Goal: Task Accomplishment & Management: Complete application form

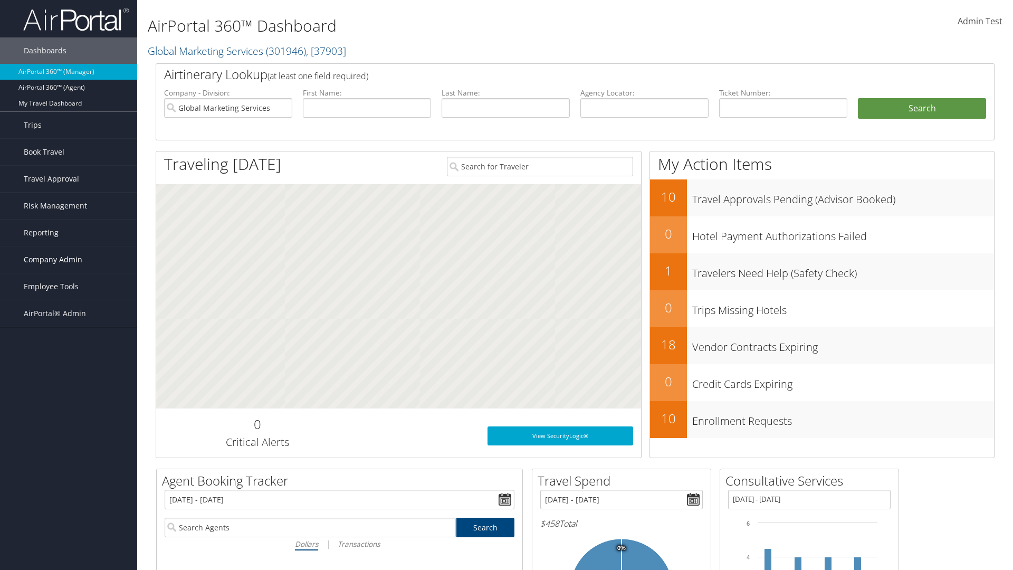
click at [69, 259] on span "Company Admin" at bounding box center [53, 259] width 59 height 26
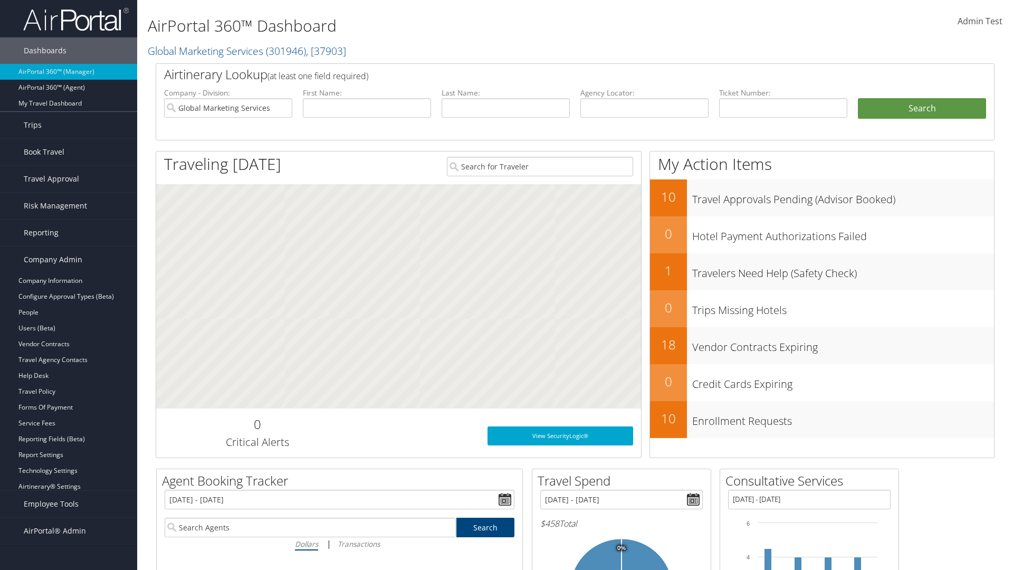
click at [69, 518] on link "Consultative Services" at bounding box center [68, 518] width 137 height 16
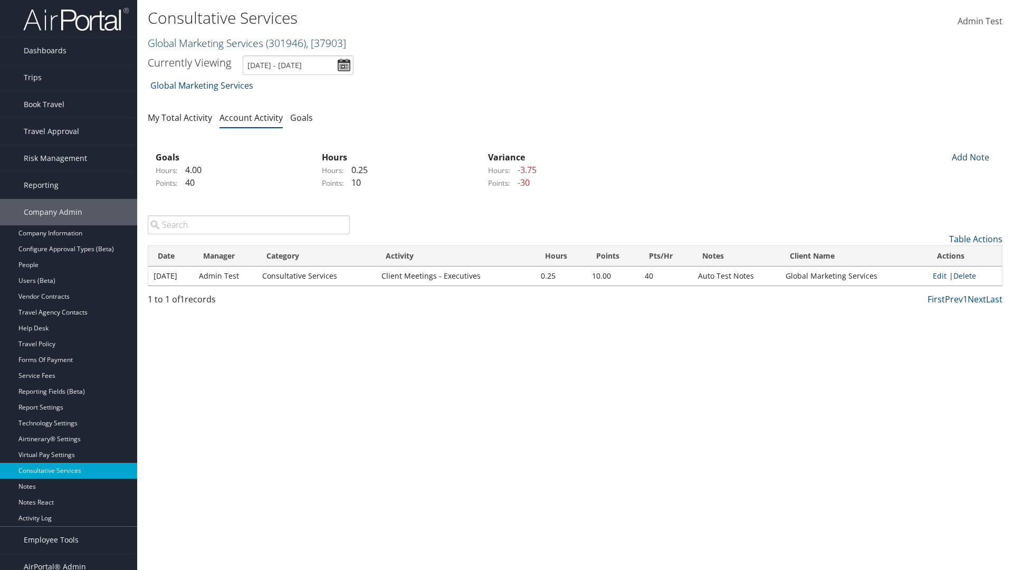
click at [204, 43] on link "Global Marketing Services ( 301946 ) , [ 37903 ]" at bounding box center [247, 43] width 198 height 14
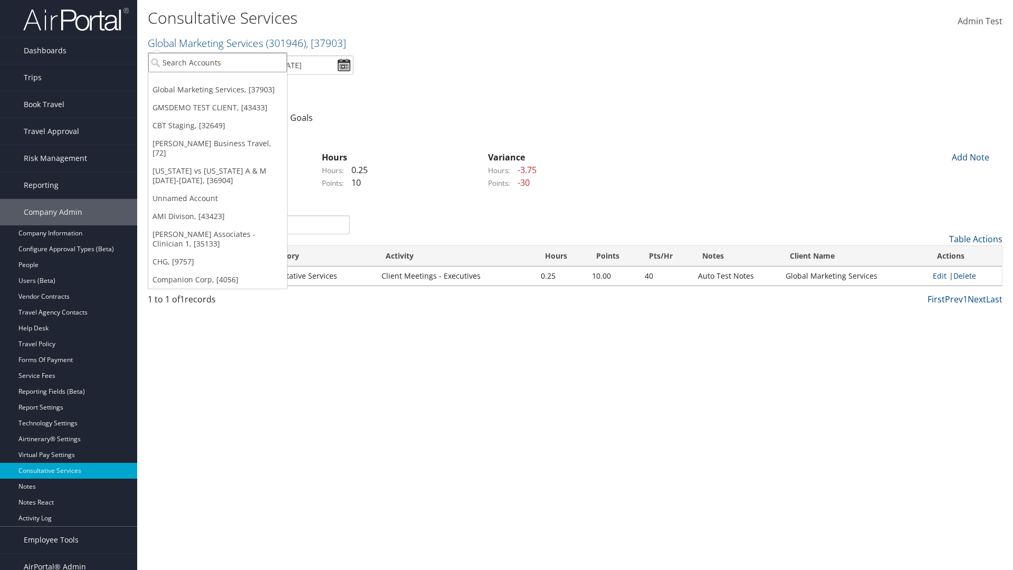
click at [217, 62] on input "search" at bounding box center [217, 63] width 139 height 20
type input "CBTSTG"
click at [217, 82] on div "CBT Staging (CBTSTG), [32649]" at bounding box center [217, 81] width 150 height 9
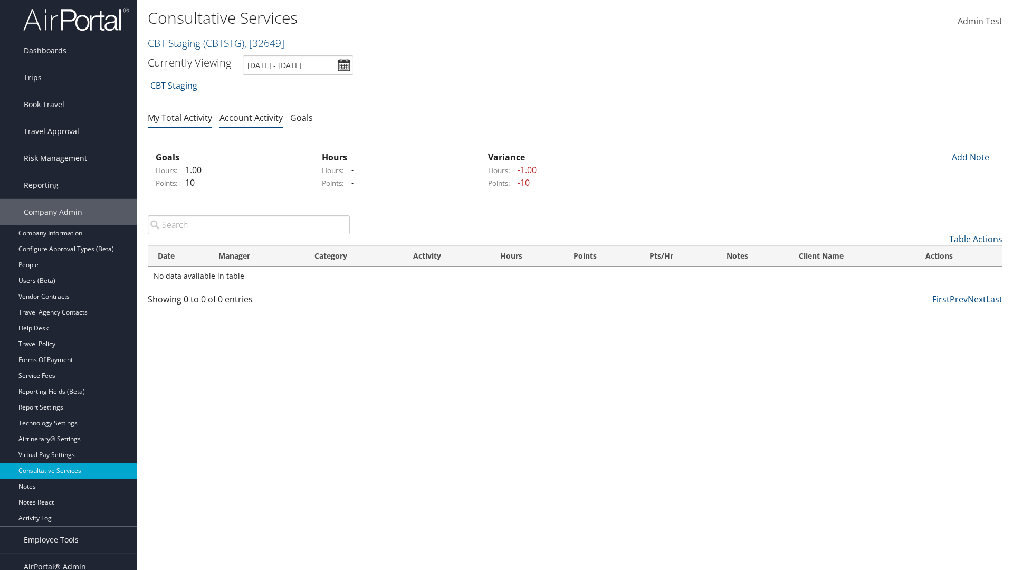
click at [180, 117] on link "My Total Activity" at bounding box center [180, 118] width 64 height 12
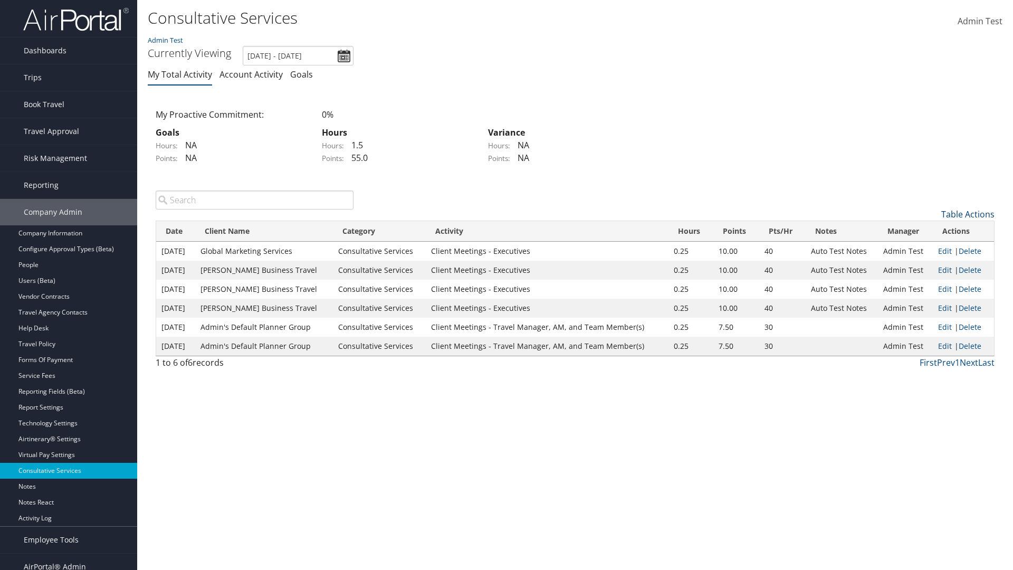
click at [967, 214] on link "Table Actions" at bounding box center [967, 214] width 53 height 12
click at [924, 230] on link "New Record" at bounding box center [924, 230] width 139 height 18
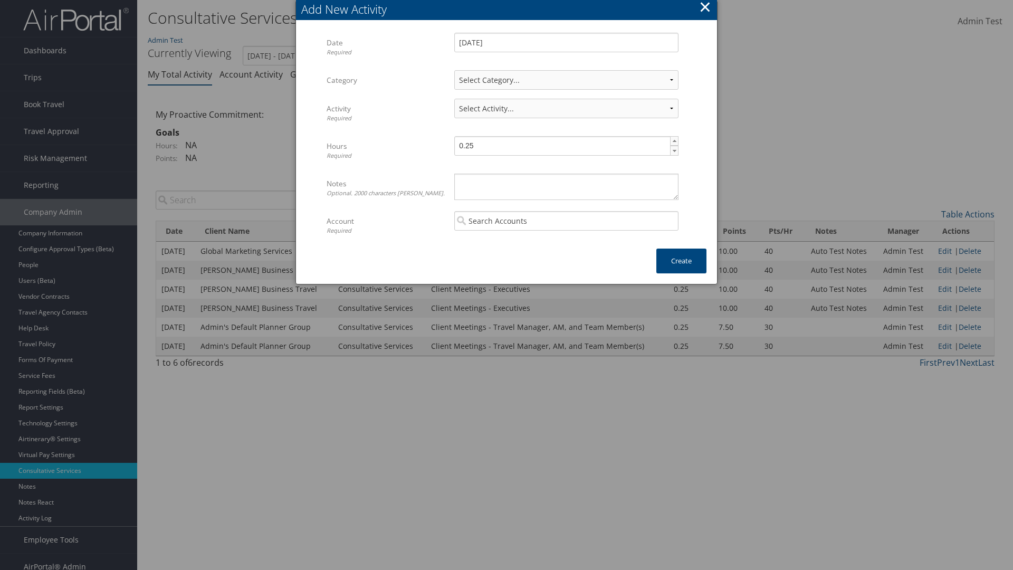
select select "1"
select select "227-1"
click at [566, 186] on textarea "Notes Optional. 2000 characters max." at bounding box center [566, 187] width 224 height 26
type textarea "Automation notes for activity"
click at [566, 220] on input "search" at bounding box center [566, 221] width 224 height 20
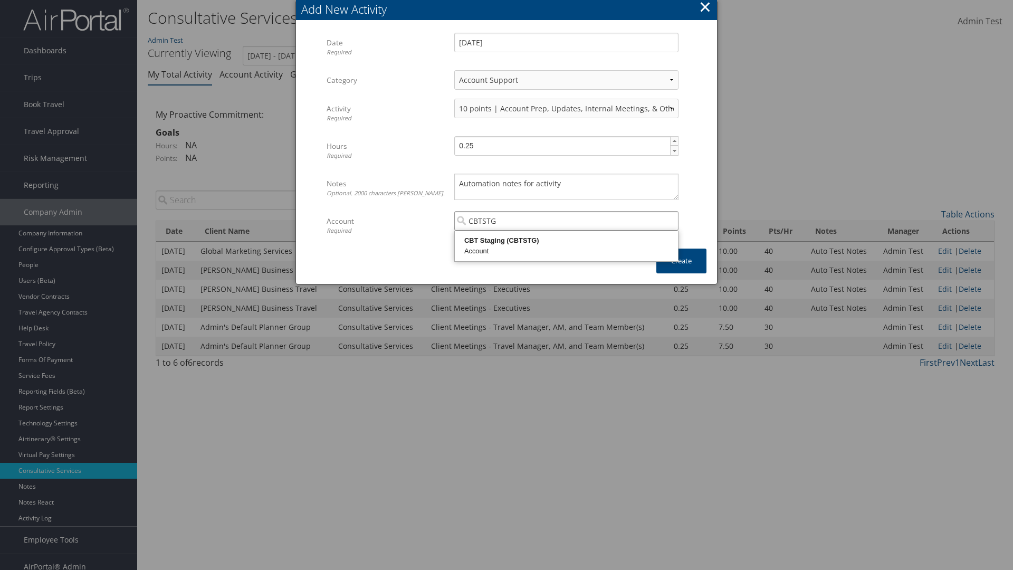
click at [566, 240] on div "CBT Staging (CBTSTG)" at bounding box center [566, 240] width 220 height 11
type input "CBT Staging"
click at [681, 261] on button "Create" at bounding box center [681, 260] width 50 height 25
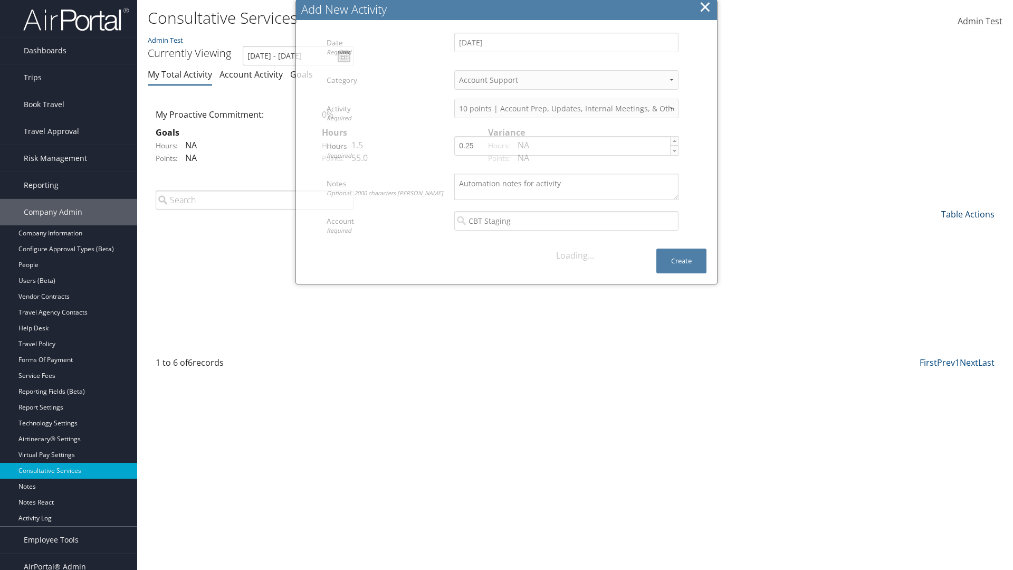
click at [967, 208] on link "Table Actions" at bounding box center [967, 214] width 53 height 12
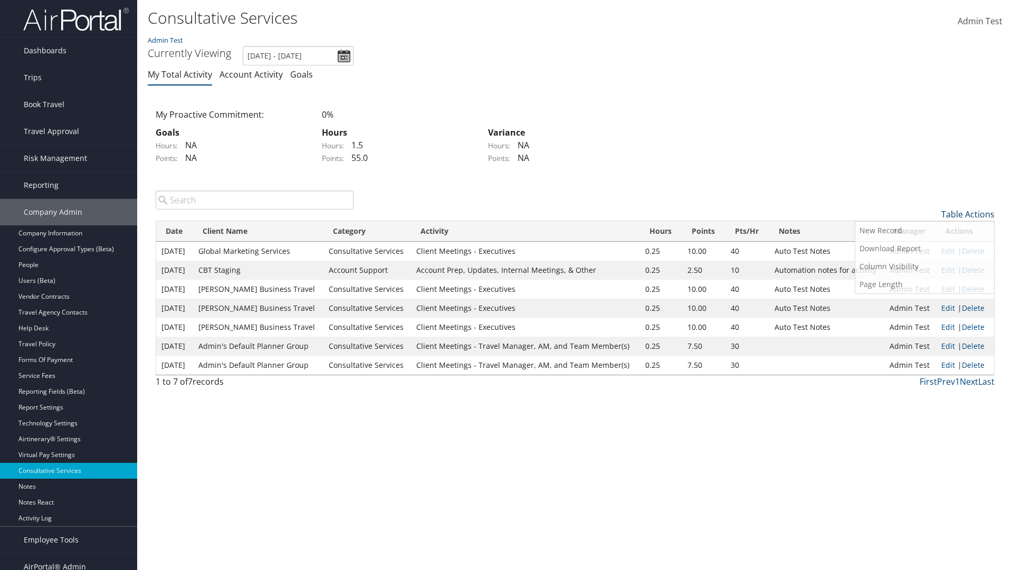
scroll to position [11, 0]
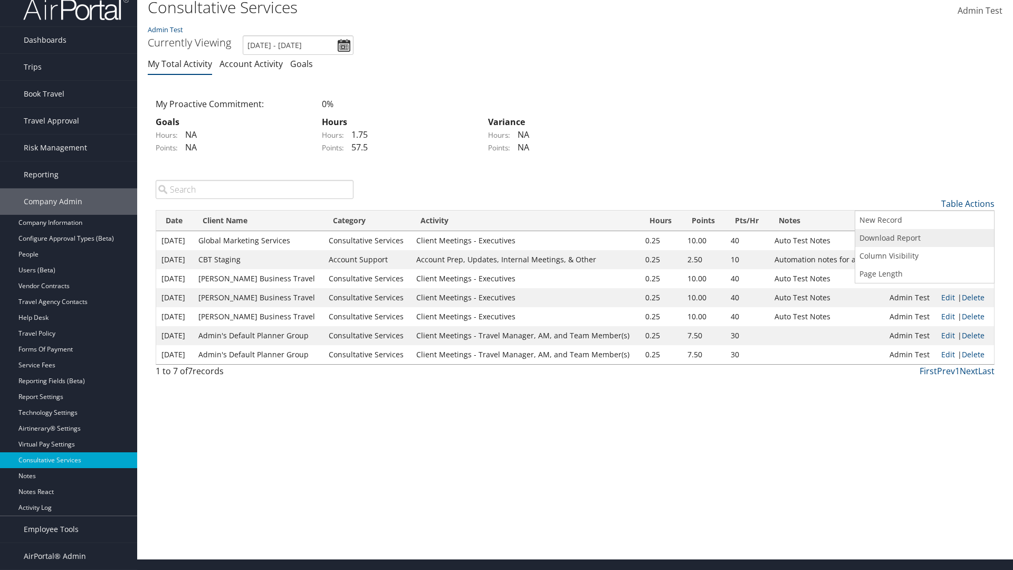
click at [924, 237] on link "Download Report" at bounding box center [924, 238] width 139 height 18
click at [967, 203] on link "Table Actions" at bounding box center [967, 204] width 53 height 12
click at [924, 255] on link "Column Visibility" at bounding box center [924, 256] width 139 height 18
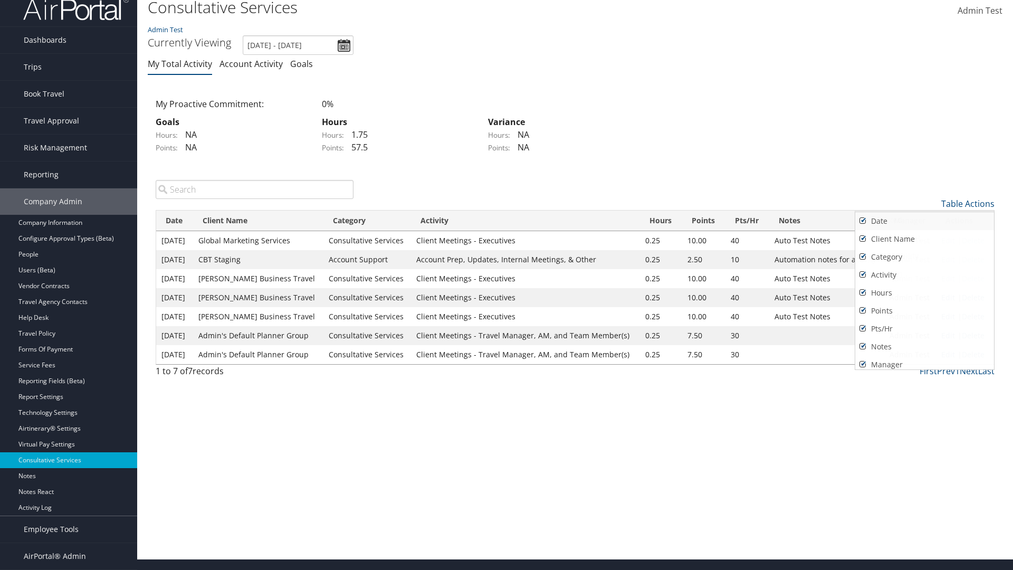
click at [924, 220] on link "Date" at bounding box center [924, 221] width 139 height 18
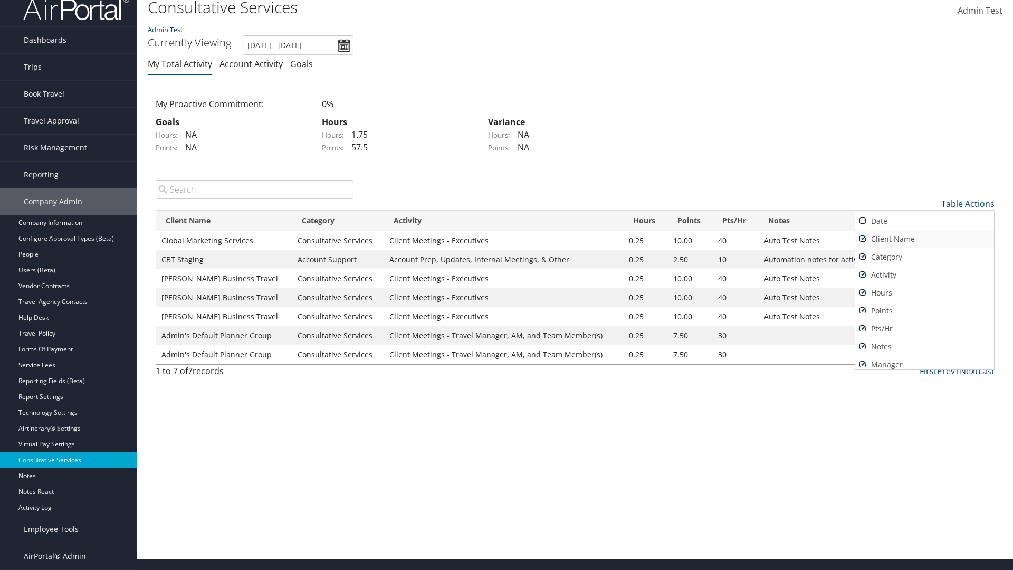
click at [924, 238] on link "Client Name" at bounding box center [924, 239] width 139 height 18
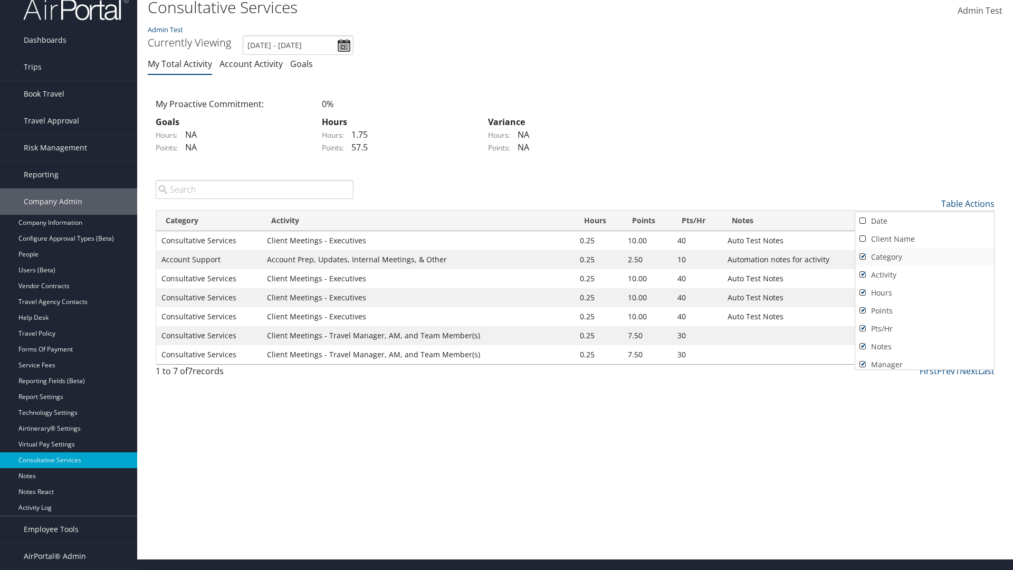
click at [924, 256] on link "Category" at bounding box center [924, 257] width 139 height 18
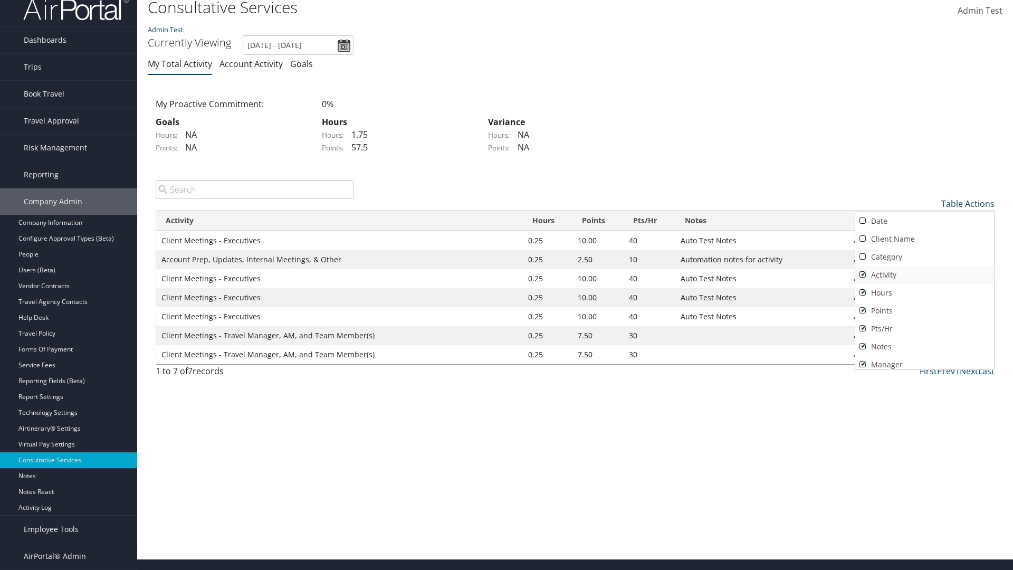
click at [924, 274] on link "Activity" at bounding box center [924, 275] width 139 height 18
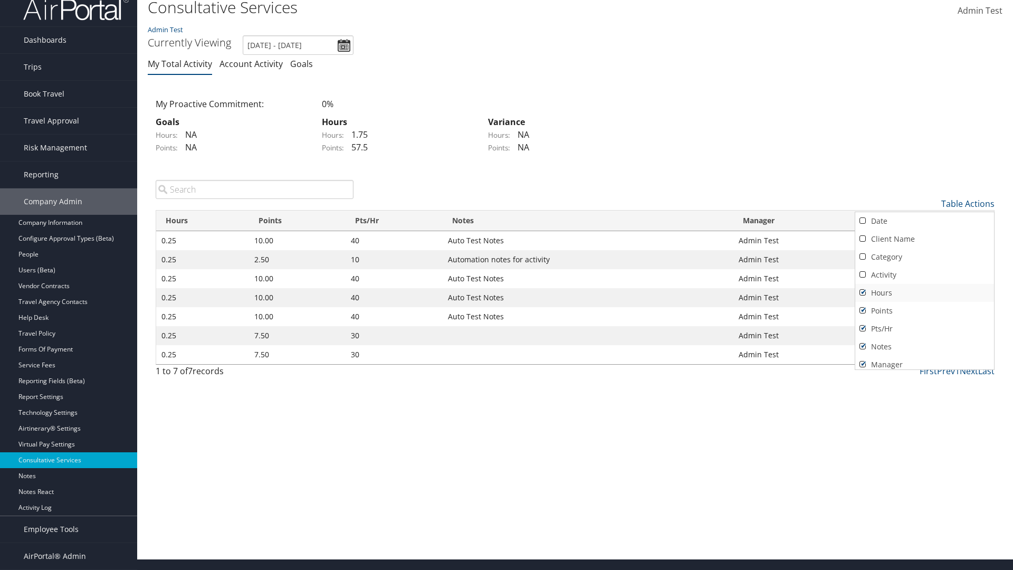
click at [924, 292] on link "Hours" at bounding box center [924, 293] width 139 height 18
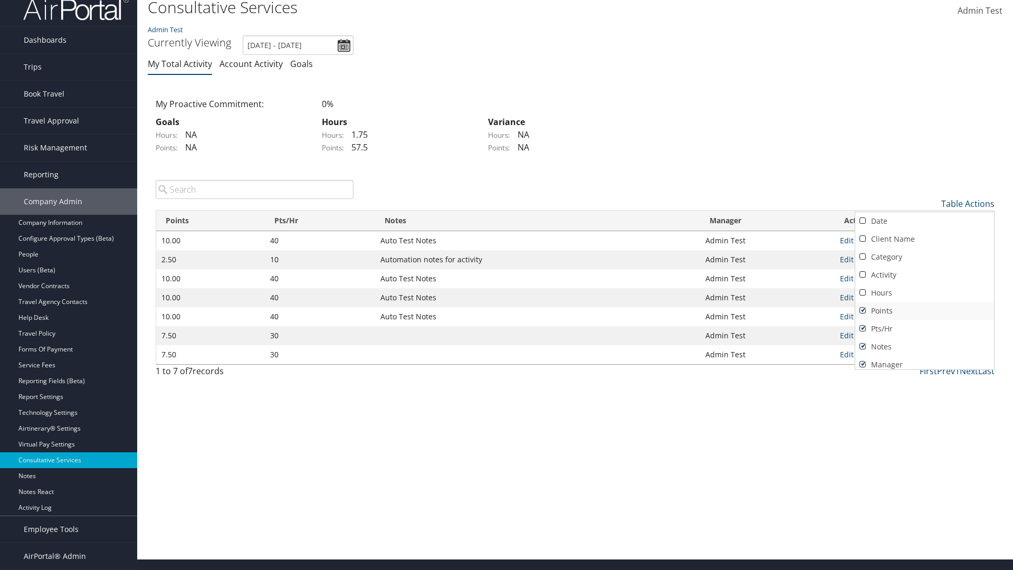
click at [924, 310] on link "Points" at bounding box center [924, 311] width 139 height 18
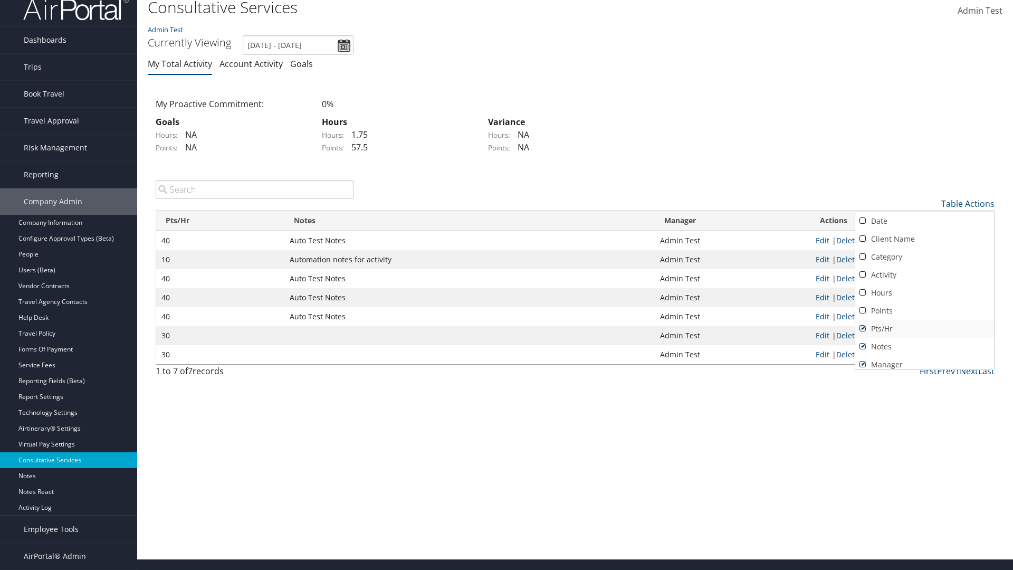
click at [924, 328] on link "Pts/Hr" at bounding box center [924, 329] width 139 height 18
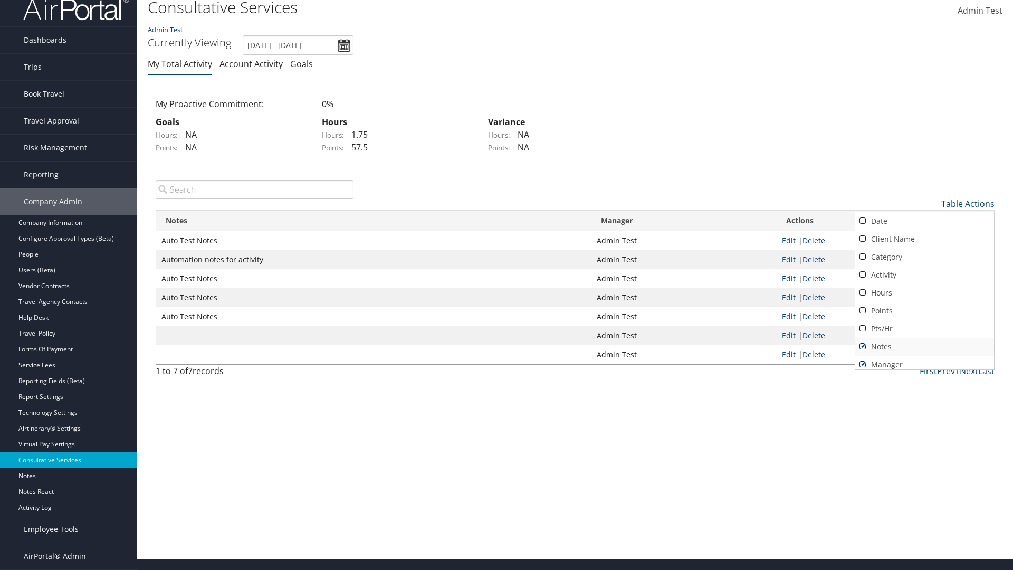
click at [924, 346] on link "Notes" at bounding box center [924, 347] width 139 height 18
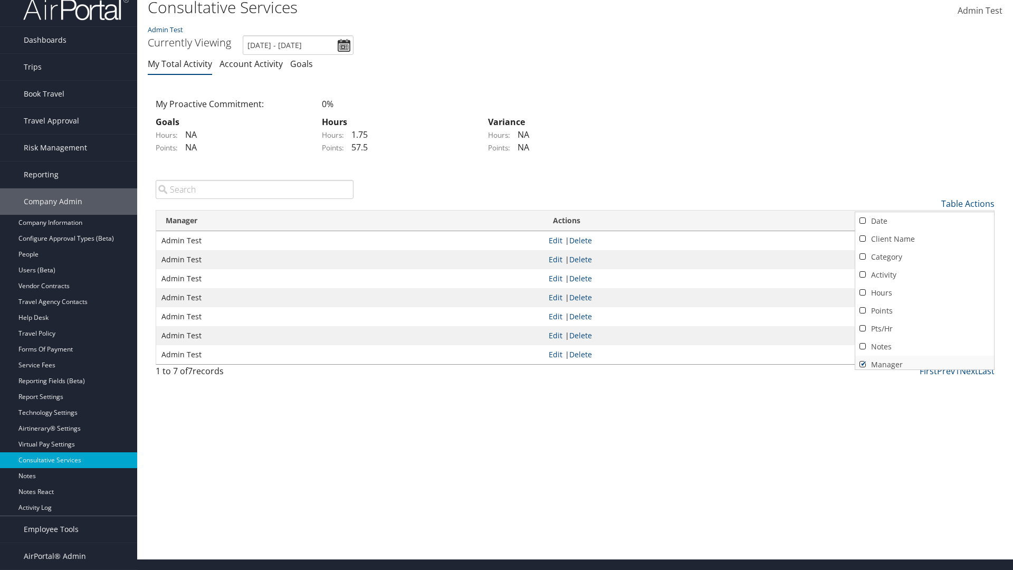
scroll to position [4, 0]
click at [924, 360] on link "Manager" at bounding box center [924, 360] width 139 height 18
click at [506, 285] on div at bounding box center [506, 285] width 1013 height 570
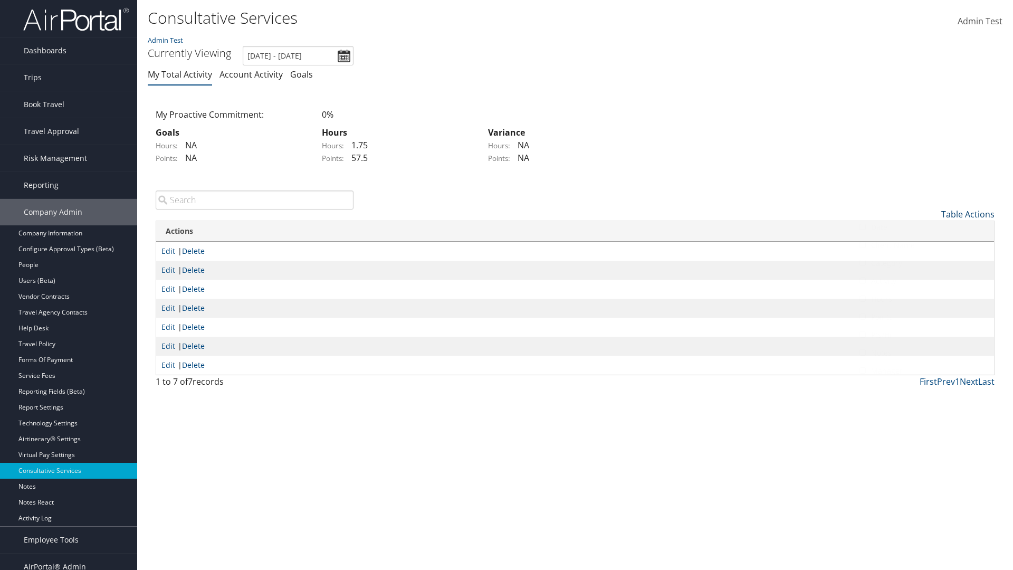
click at [967, 208] on link "Table Actions" at bounding box center [967, 214] width 53 height 12
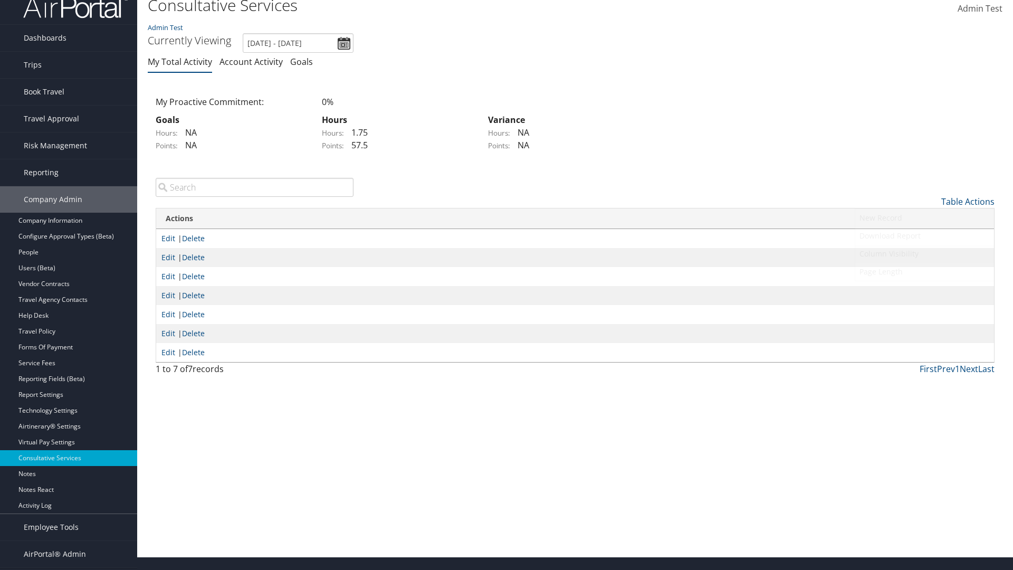
click at [924, 253] on link "Column Visibility" at bounding box center [924, 254] width 139 height 18
click at [924, 218] on link "Date" at bounding box center [924, 219] width 139 height 18
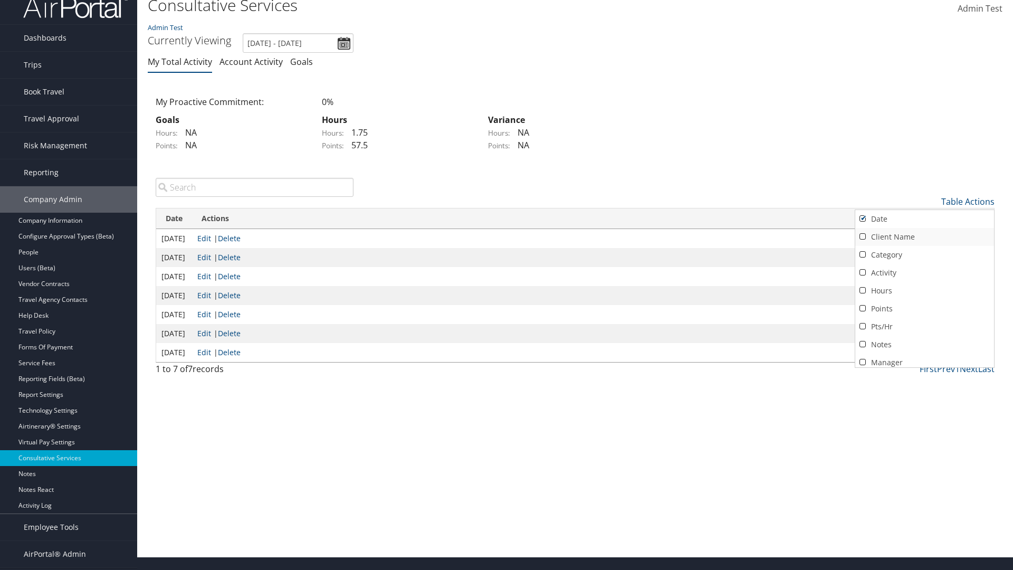
click at [924, 236] on link "Client Name" at bounding box center [924, 237] width 139 height 18
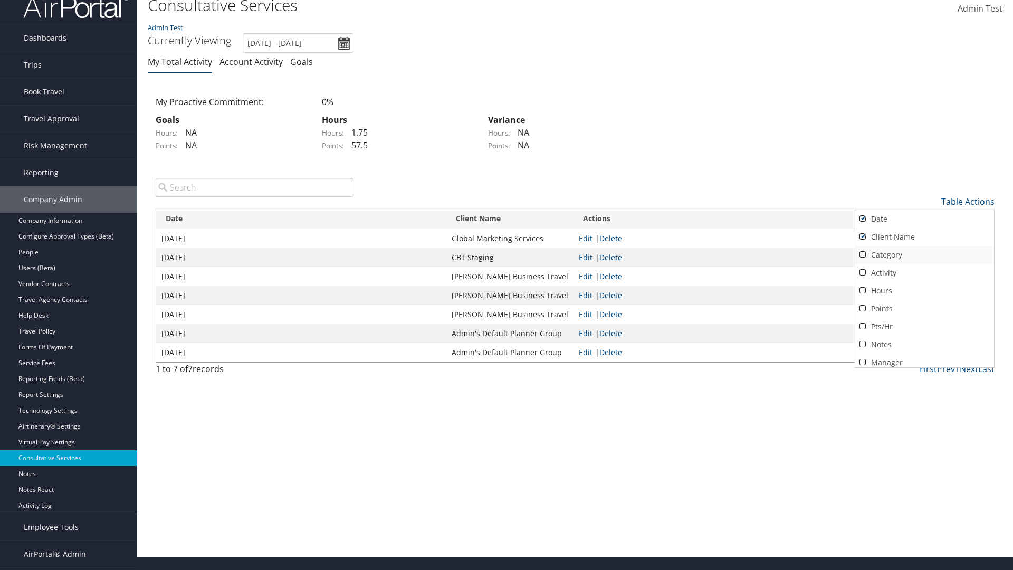
click at [924, 254] on link "Category" at bounding box center [924, 255] width 139 height 18
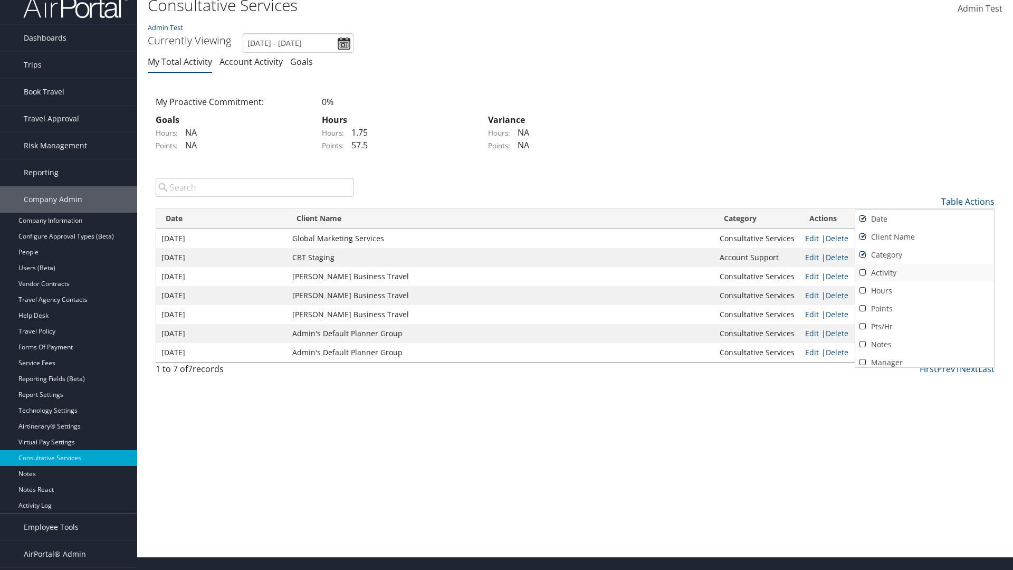
click at [924, 272] on link "Activity" at bounding box center [924, 273] width 139 height 18
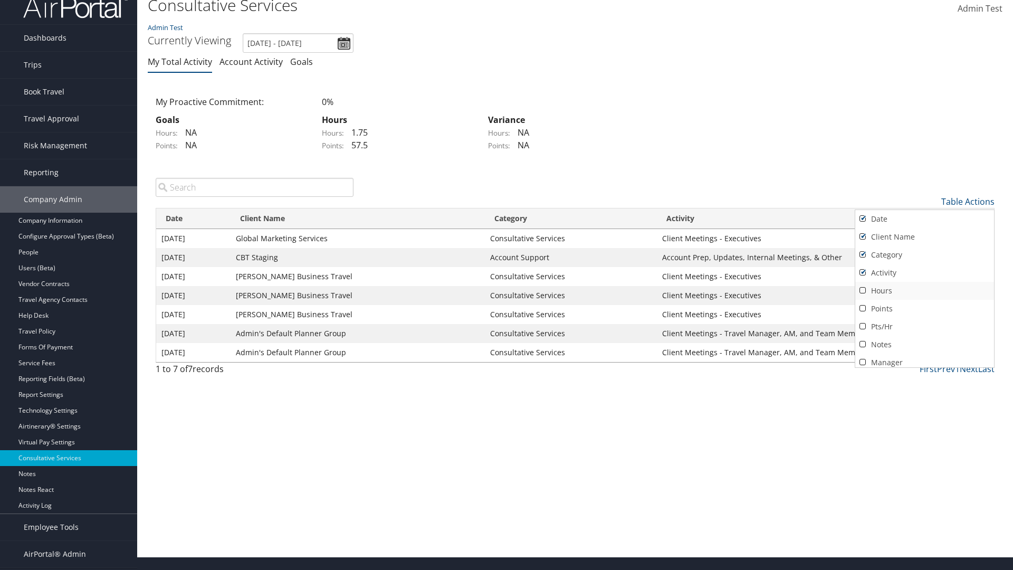
click at [924, 290] on link "Hours" at bounding box center [924, 291] width 139 height 18
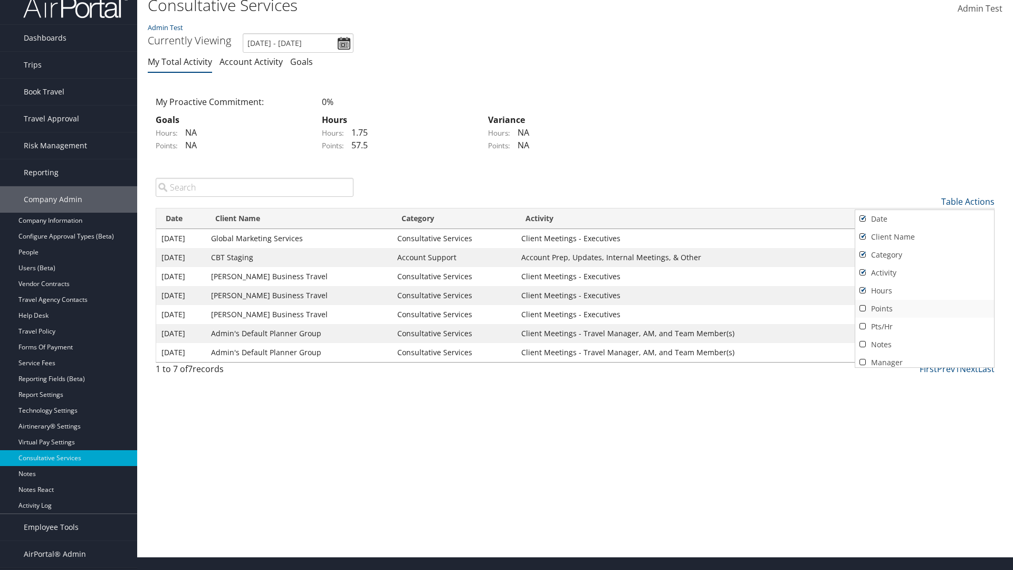
click at [924, 308] on link "Points" at bounding box center [924, 309] width 139 height 18
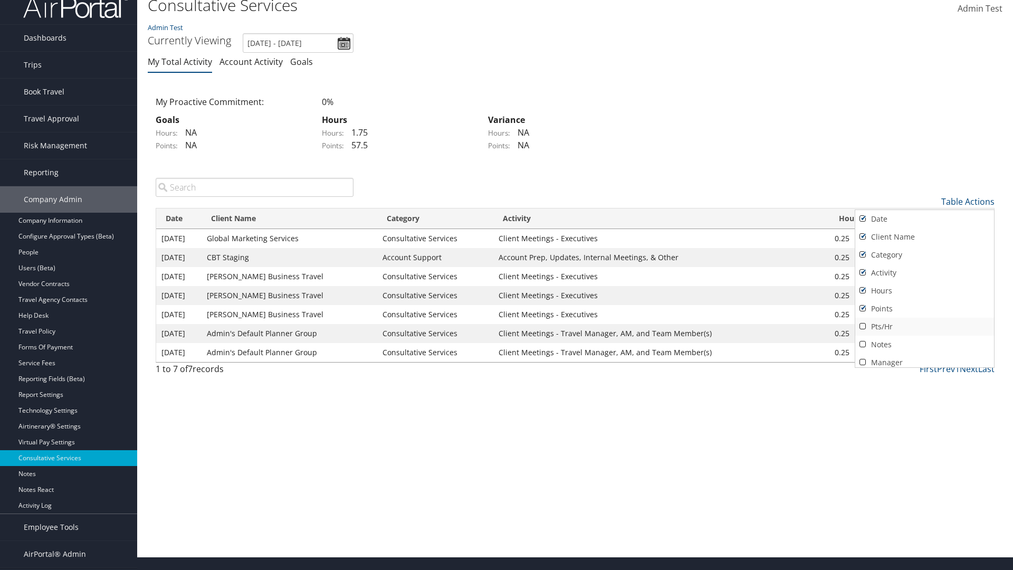
click at [924, 326] on link "Pts/Hr" at bounding box center [924, 326] width 139 height 18
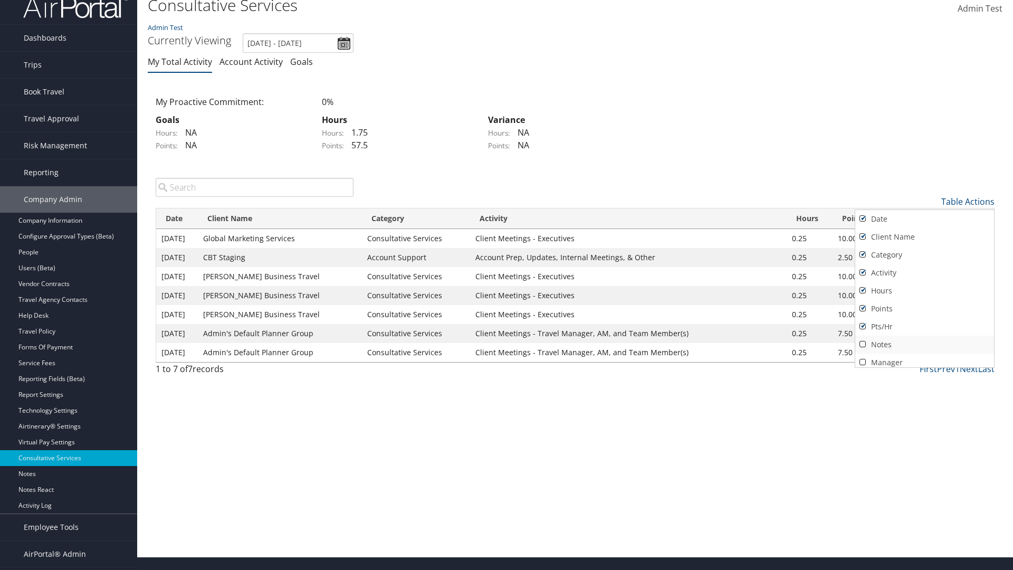
click at [924, 344] on link "Notes" at bounding box center [924, 344] width 139 height 18
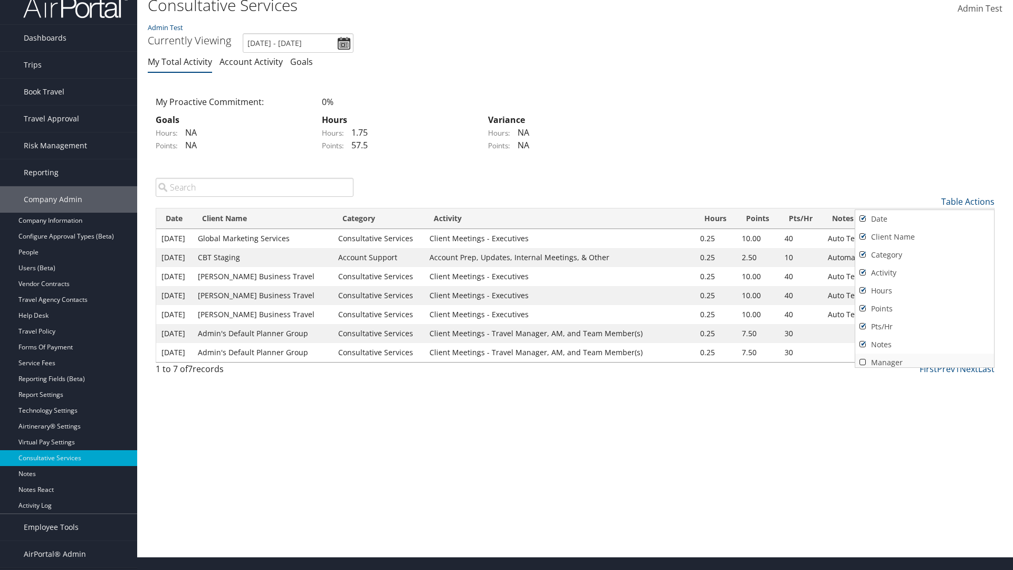
scroll to position [4, 0]
click at [924, 358] on link "Manager" at bounding box center [924, 358] width 139 height 18
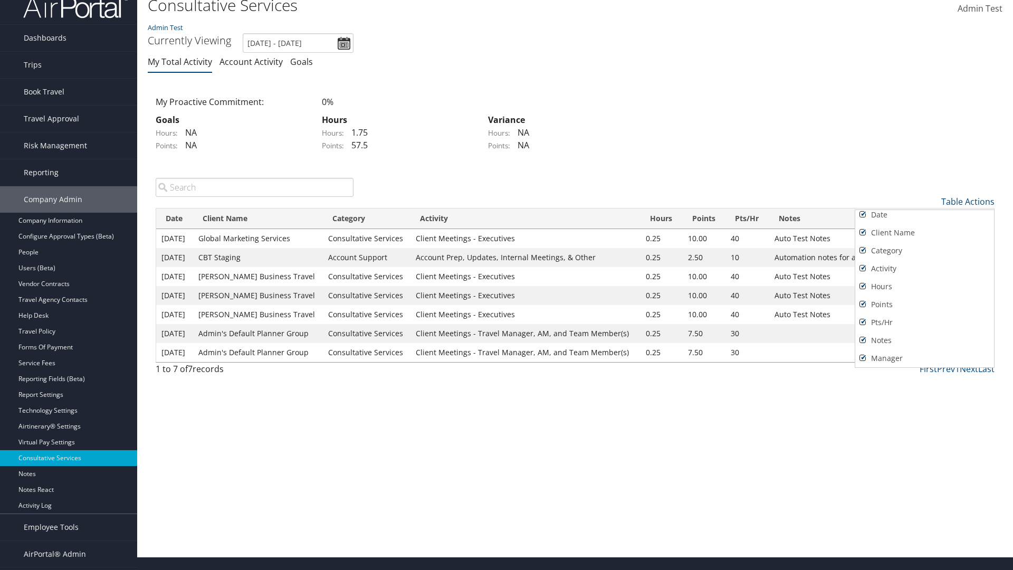
click at [506, 285] on div at bounding box center [506, 285] width 1013 height 570
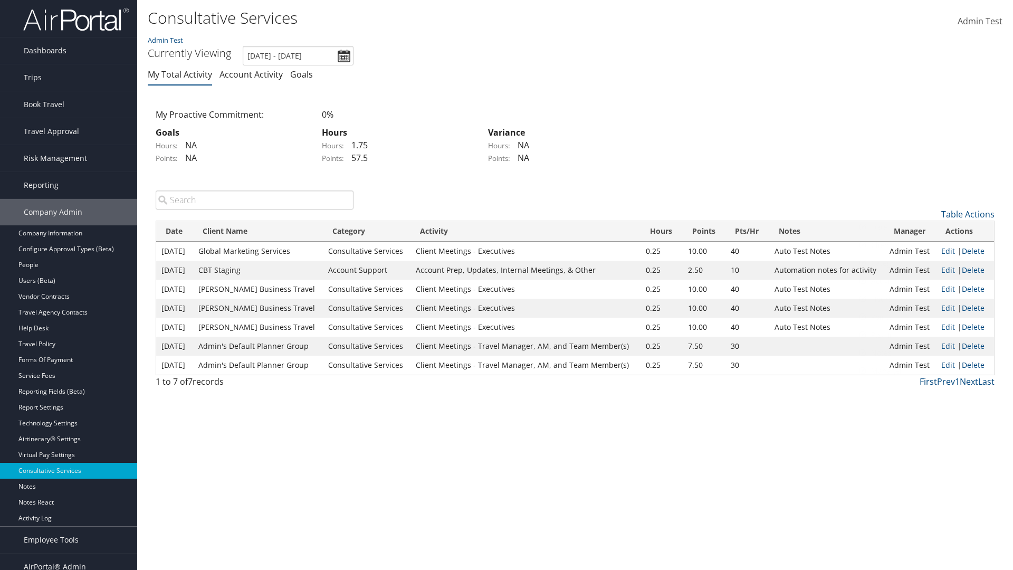
scroll to position [13, 0]
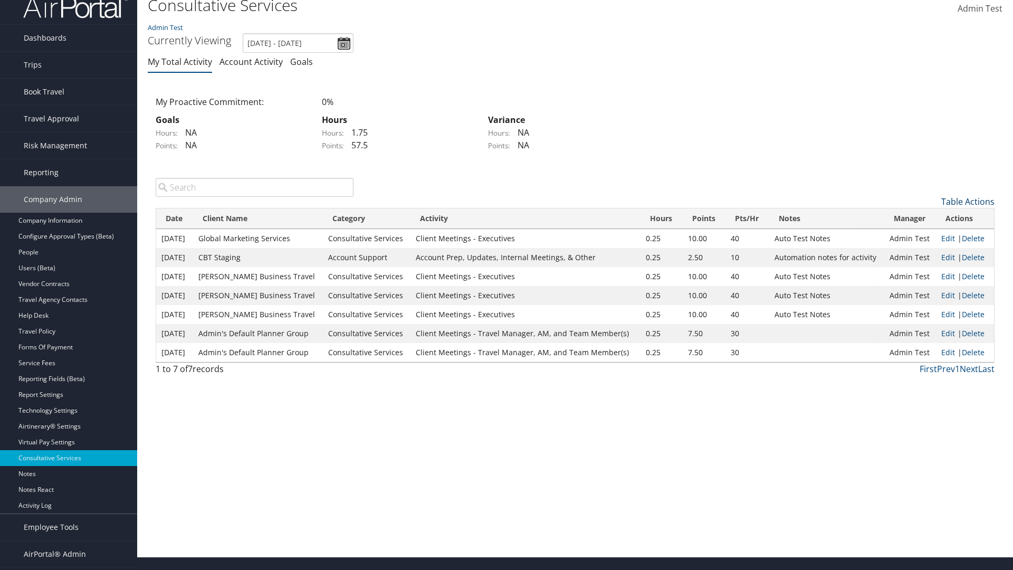
click at [967, 201] on link "Table Actions" at bounding box center [967, 202] width 53 height 12
click at [924, 271] on link "Page Length" at bounding box center [924, 272] width 139 height 18
click at [924, 254] on link "50" at bounding box center [924, 255] width 139 height 18
click at [967, 201] on link "Table Actions" at bounding box center [967, 202] width 53 height 12
click at [924, 271] on link "Page Length" at bounding box center [924, 272] width 139 height 18
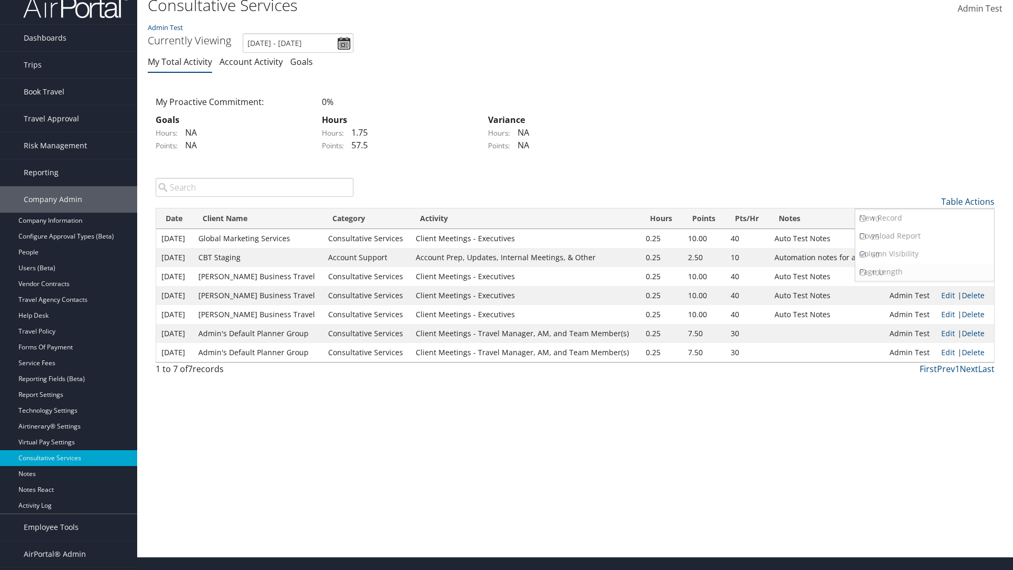
click at [924, 272] on link "100" at bounding box center [924, 273] width 139 height 18
click at [967, 201] on link "Table Actions" at bounding box center [967, 202] width 53 height 12
click at [924, 271] on link "Page Length" at bounding box center [924, 272] width 139 height 18
click at [924, 218] on link "10" at bounding box center [924, 219] width 139 height 18
click at [967, 201] on link "Table Actions" at bounding box center [967, 202] width 53 height 12
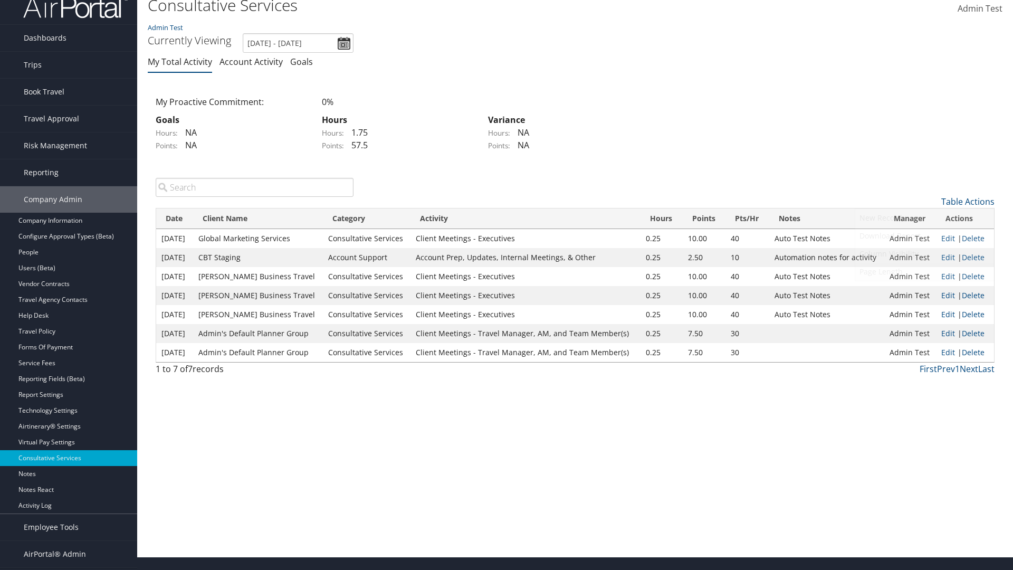
click at [924, 271] on link "Page Length" at bounding box center [924, 272] width 139 height 18
click at [924, 236] on link "25" at bounding box center [924, 237] width 139 height 18
